Goal: Transaction & Acquisition: Purchase product/service

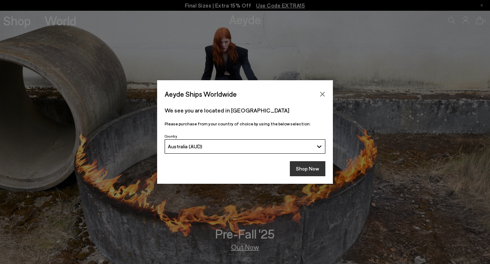
click at [302, 174] on button "Shop Now" at bounding box center [308, 168] width 36 height 15
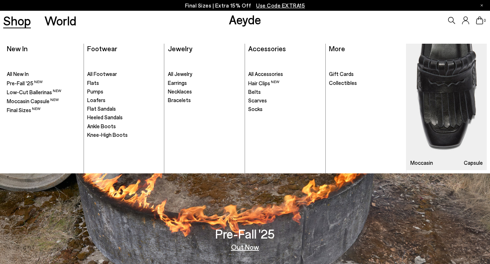
click at [23, 19] on link "Shop" at bounding box center [17, 20] width 28 height 13
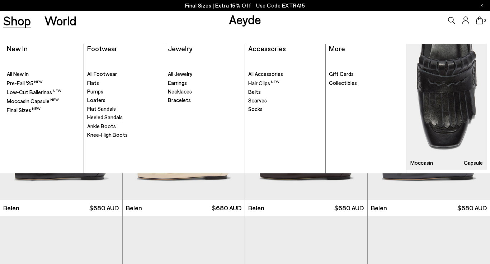
click at [104, 119] on span "Heeled Sandals" at bounding box center [105, 117] width 36 height 6
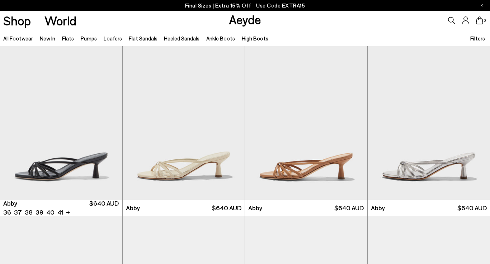
scroll to position [44, 0]
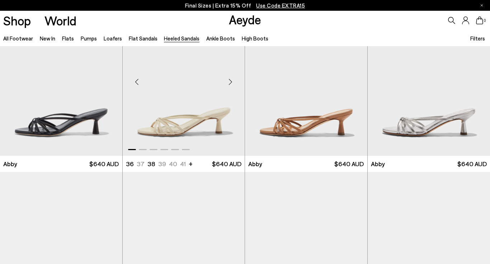
click at [229, 81] on div "Next slide" at bounding box center [231, 82] width 22 height 22
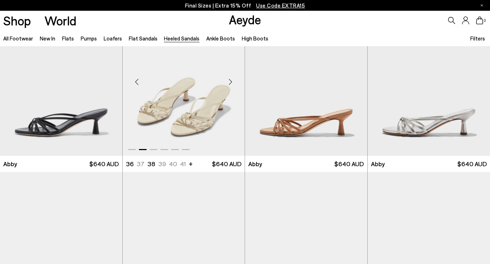
click at [229, 81] on div "Next slide" at bounding box center [231, 82] width 22 height 22
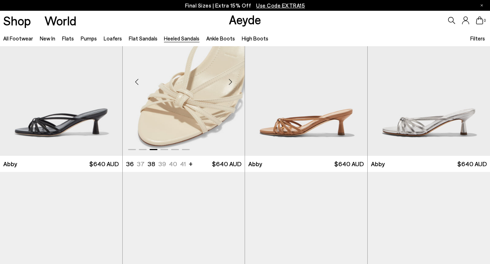
click at [229, 81] on div "Next slide" at bounding box center [231, 82] width 22 height 22
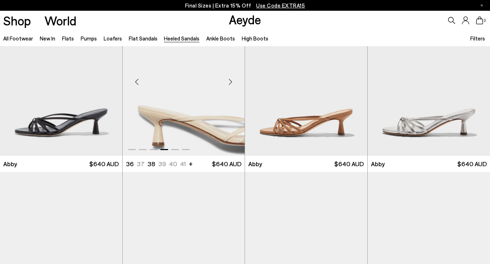
click at [229, 81] on div "Next slide" at bounding box center [231, 82] width 22 height 22
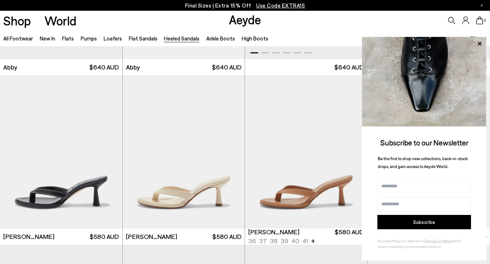
scroll to position [183, 0]
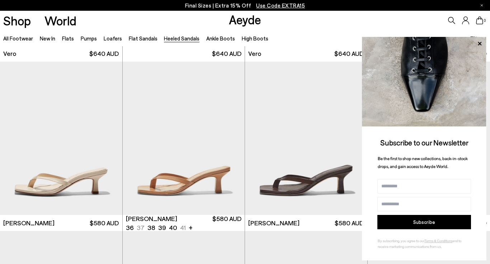
scroll to position [382, 0]
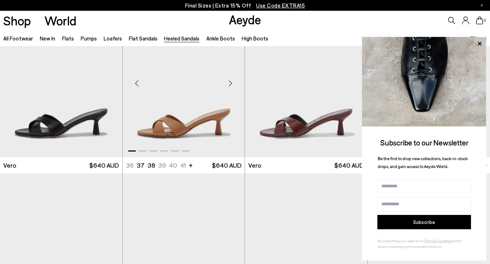
click at [230, 84] on div "Next slide" at bounding box center [231, 84] width 22 height 22
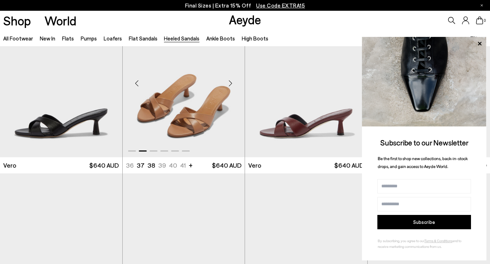
click at [230, 84] on div "Next slide" at bounding box center [231, 84] width 22 height 22
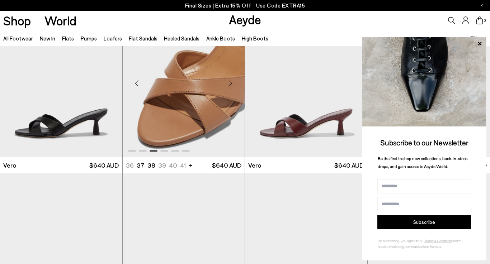
click at [230, 84] on div "Next slide" at bounding box center [231, 84] width 22 height 22
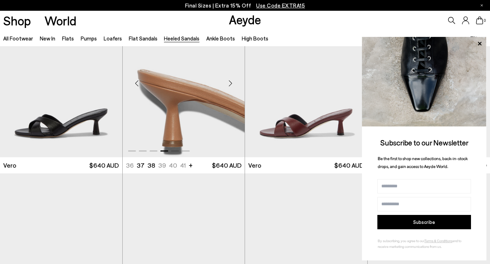
click at [230, 84] on div "Next slide" at bounding box center [231, 84] width 22 height 22
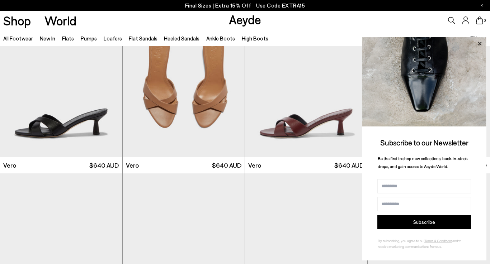
click at [481, 43] on icon at bounding box center [480, 44] width 4 height 4
click at [481, 43] on icon at bounding box center [479, 43] width 9 height 9
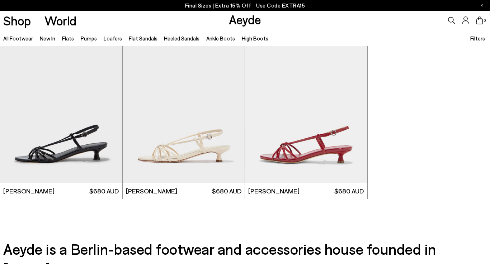
scroll to position [1554, 0]
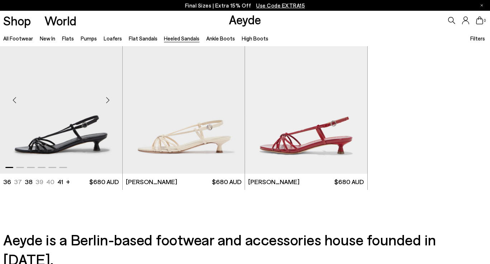
click at [107, 100] on div "Next slide" at bounding box center [108, 100] width 22 height 22
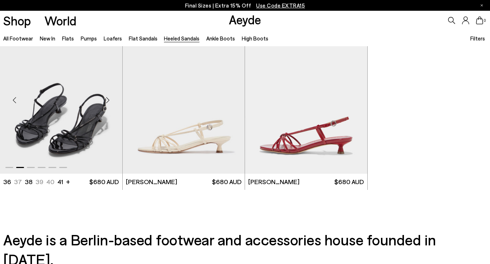
click at [107, 100] on div "Next slide" at bounding box center [108, 100] width 22 height 22
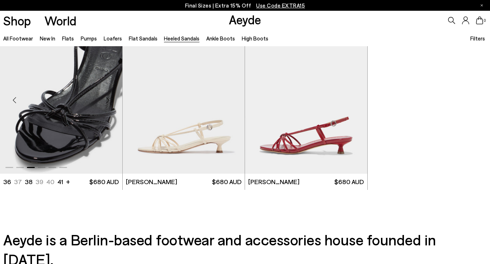
click at [107, 100] on div "Next slide" at bounding box center [108, 100] width 22 height 22
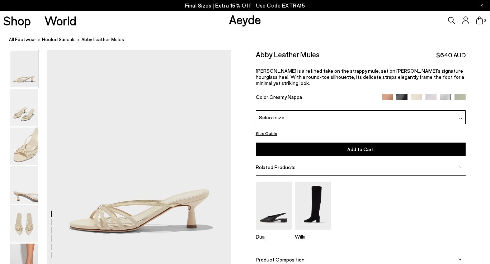
click at [415, 110] on div "Select size" at bounding box center [361, 117] width 210 height 14
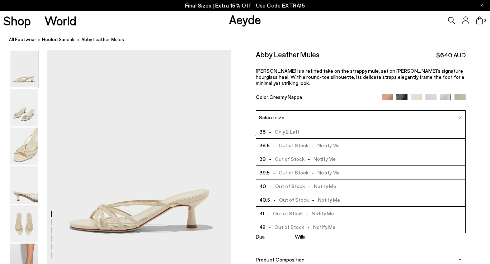
scroll to position [41, 0]
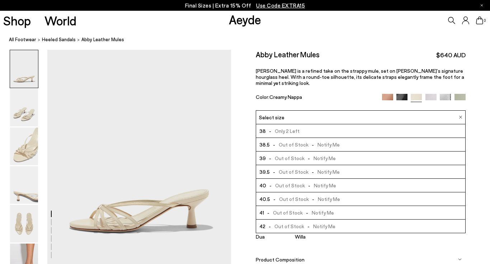
click at [337, 220] on li "42 - Out of Stock - Notify Me" at bounding box center [360, 227] width 209 height 14
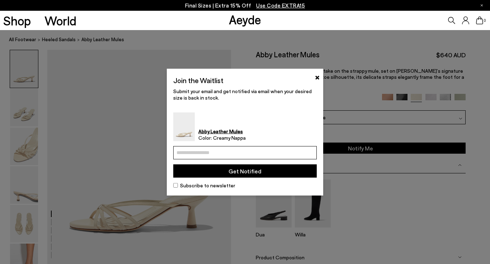
click at [317, 85] on div "Join the Waitlist × Submit your email and get notified via email when your desi…" at bounding box center [245, 132] width 156 height 127
click at [317, 77] on button "×" at bounding box center [317, 76] width 5 height 9
